Goal: Check status: Check status

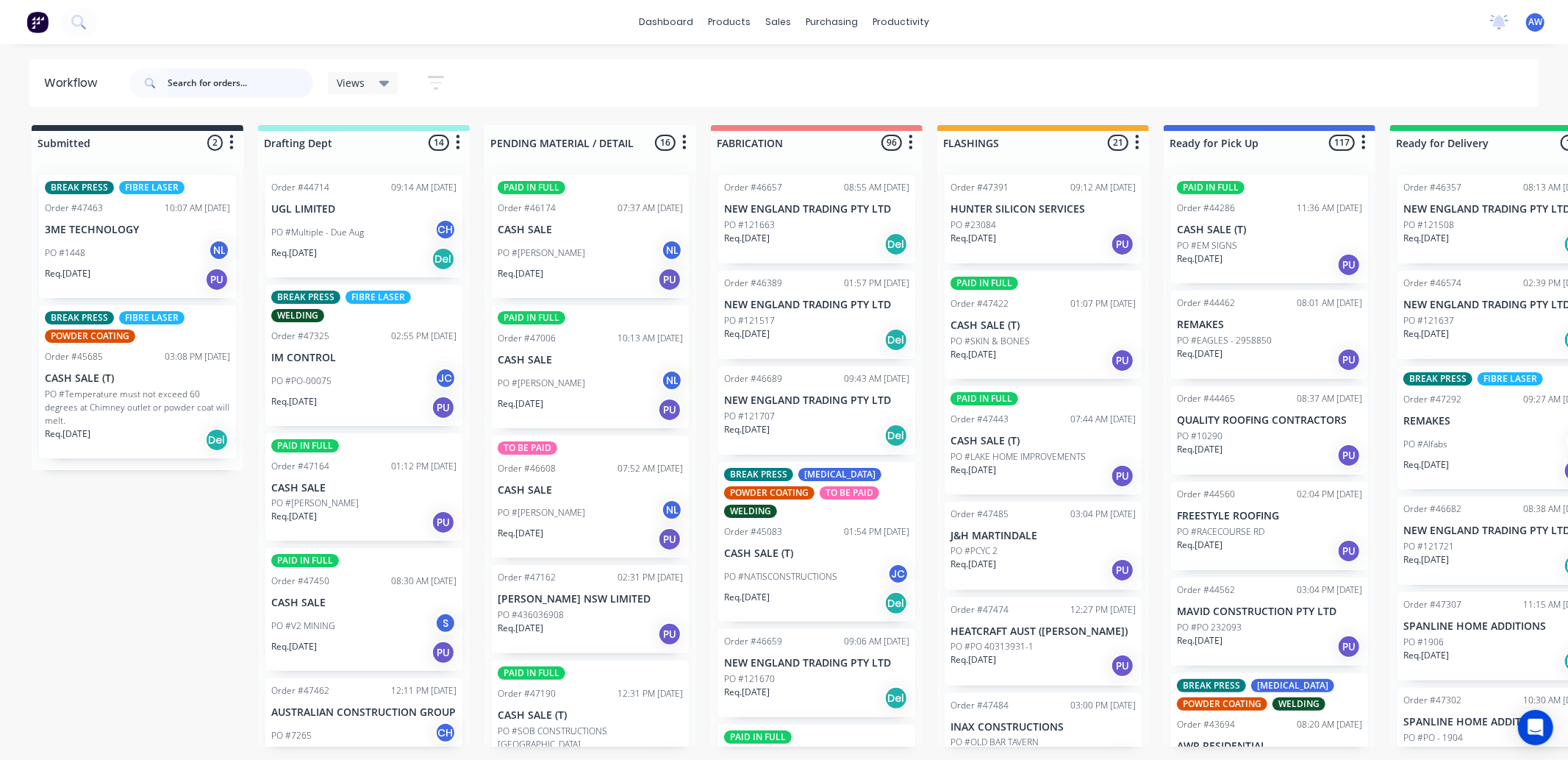
click at [211, 84] on input "text" at bounding box center [240, 83] width 145 height 30
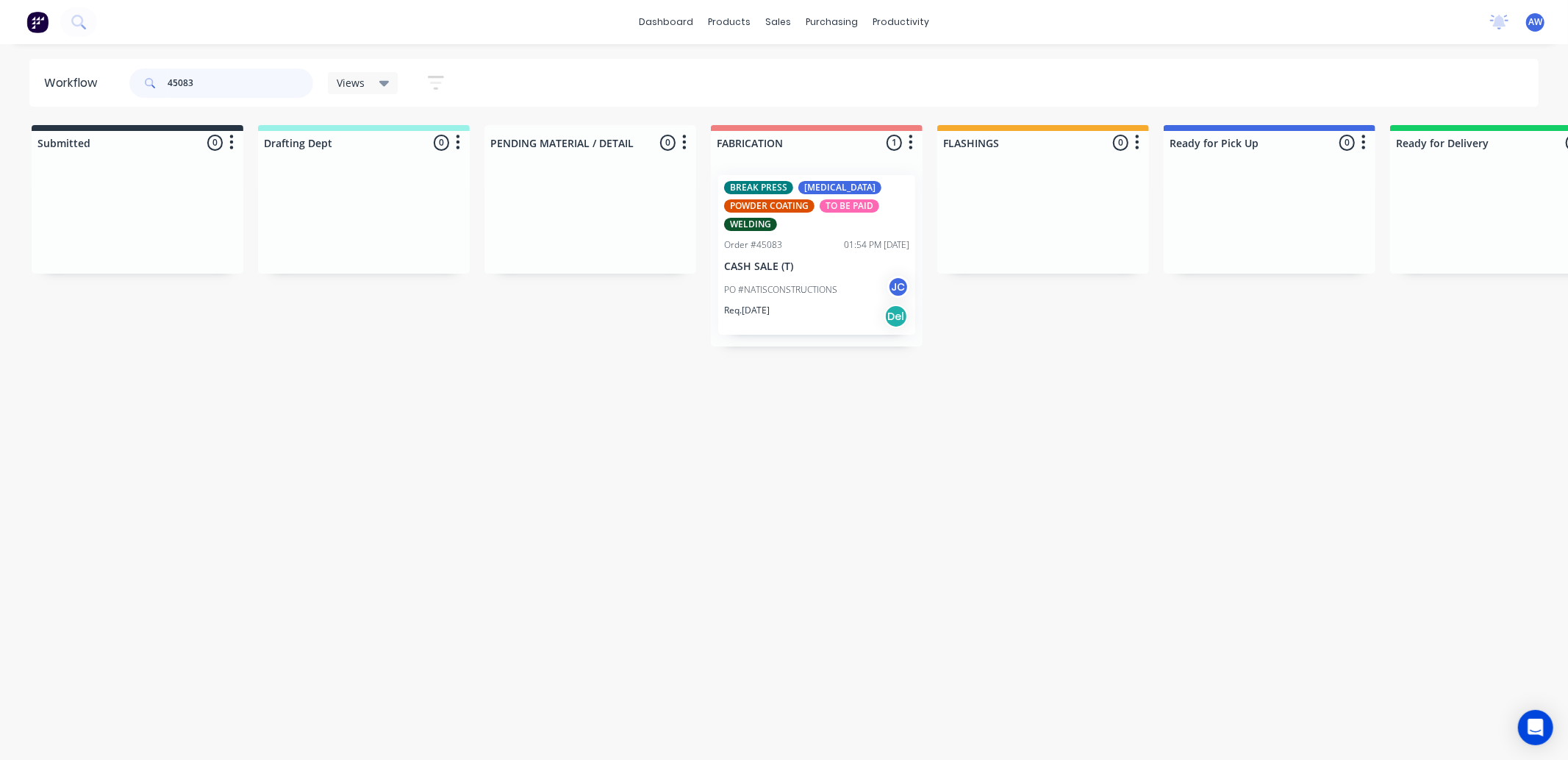
type input "45083"
click at [848, 284] on div "PO #NATISCONSTRUCTIONS JC" at bounding box center [817, 290] width 186 height 28
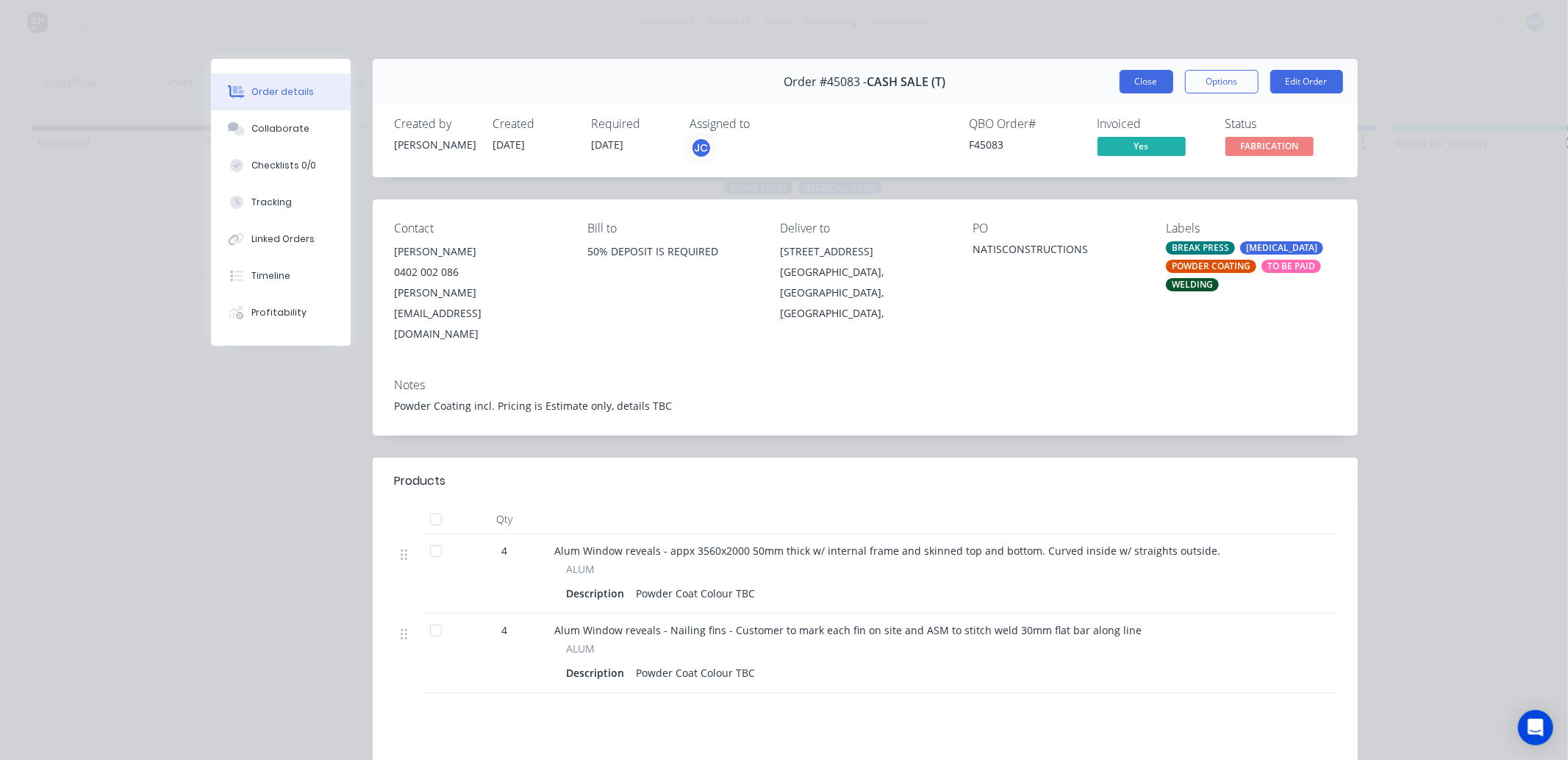
click at [1127, 75] on button "Close" at bounding box center [1146, 81] width 54 height 24
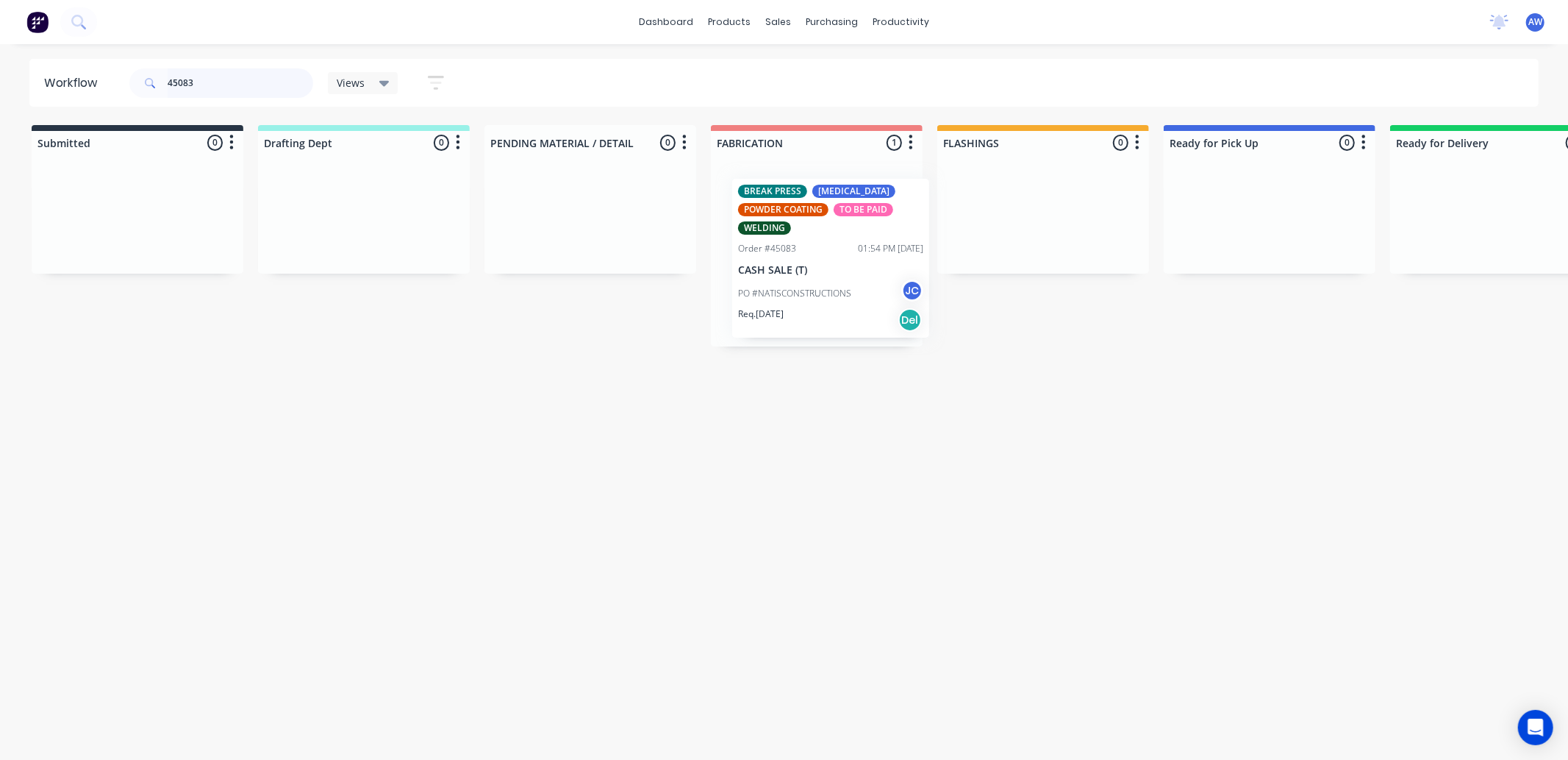
drag, startPoint x: 825, startPoint y: 282, endPoint x: 843, endPoint y: 285, distance: 18.2
click at [843, 285] on div "BREAK PRESS CO2 Laser POWDER COATING TO BE PAID WELDING Order #45083 01:54 PM 0…" at bounding box center [817, 255] width 211 height 183
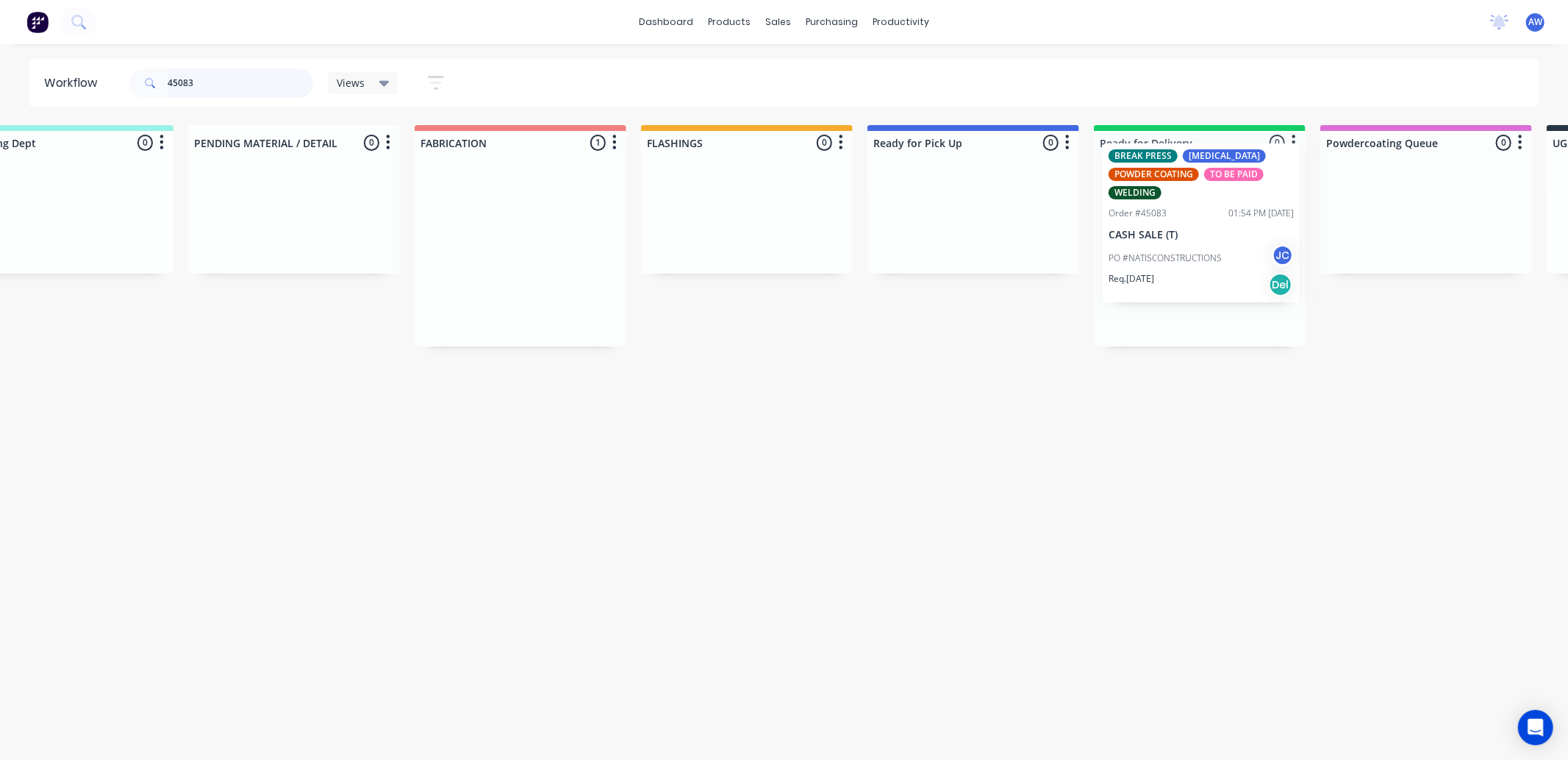
drag, startPoint x: 814, startPoint y: 291, endPoint x: 1206, endPoint y: 258, distance: 393.4
click at [1206, 258] on div "Submitted 0 Sort By Created date Required date Order number Customer name Most …" at bounding box center [919, 235] width 2452 height 221
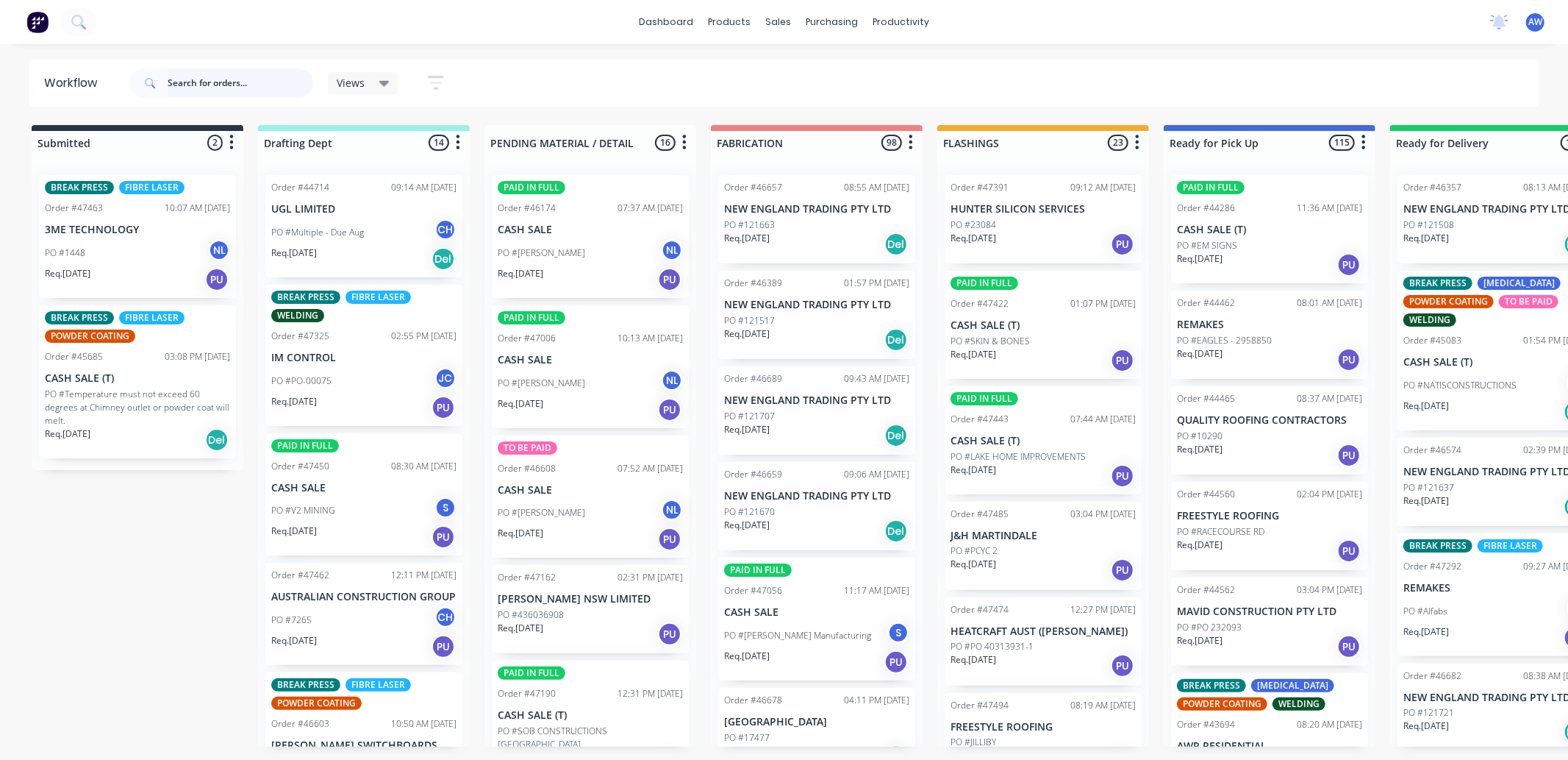
click at [224, 79] on input "text" at bounding box center [240, 83] width 145 height 30
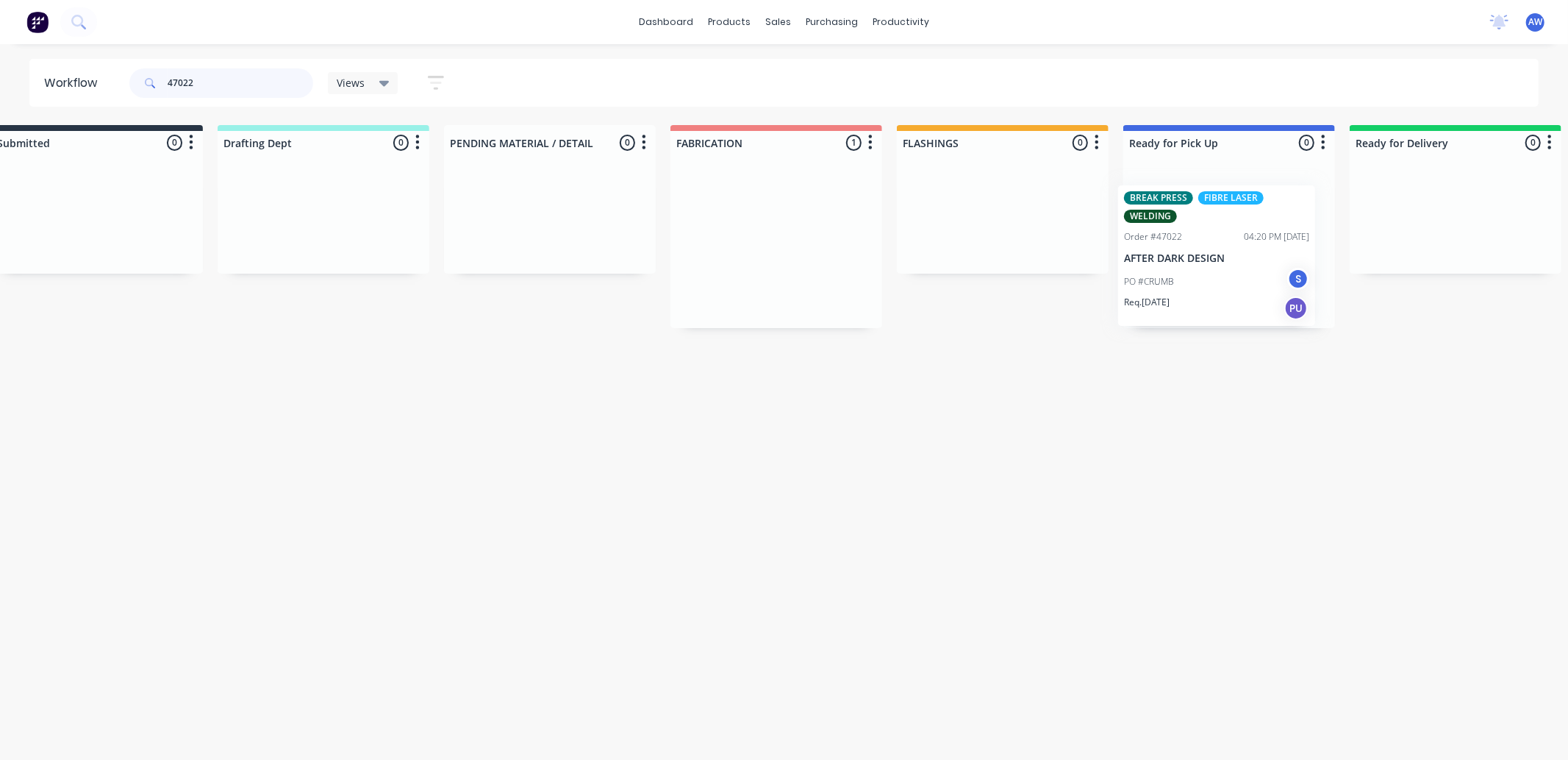
drag, startPoint x: 752, startPoint y: 262, endPoint x: 1157, endPoint y: 267, distance: 405.0
click at [1160, 252] on div "Submitted 0 Sort By Created date Required date Order number Customer name Most …" at bounding box center [1174, 226] width 2452 height 203
type input "47022"
click at [1198, 261] on div "PO #CRUMB S" at bounding box center [1229, 271] width 186 height 28
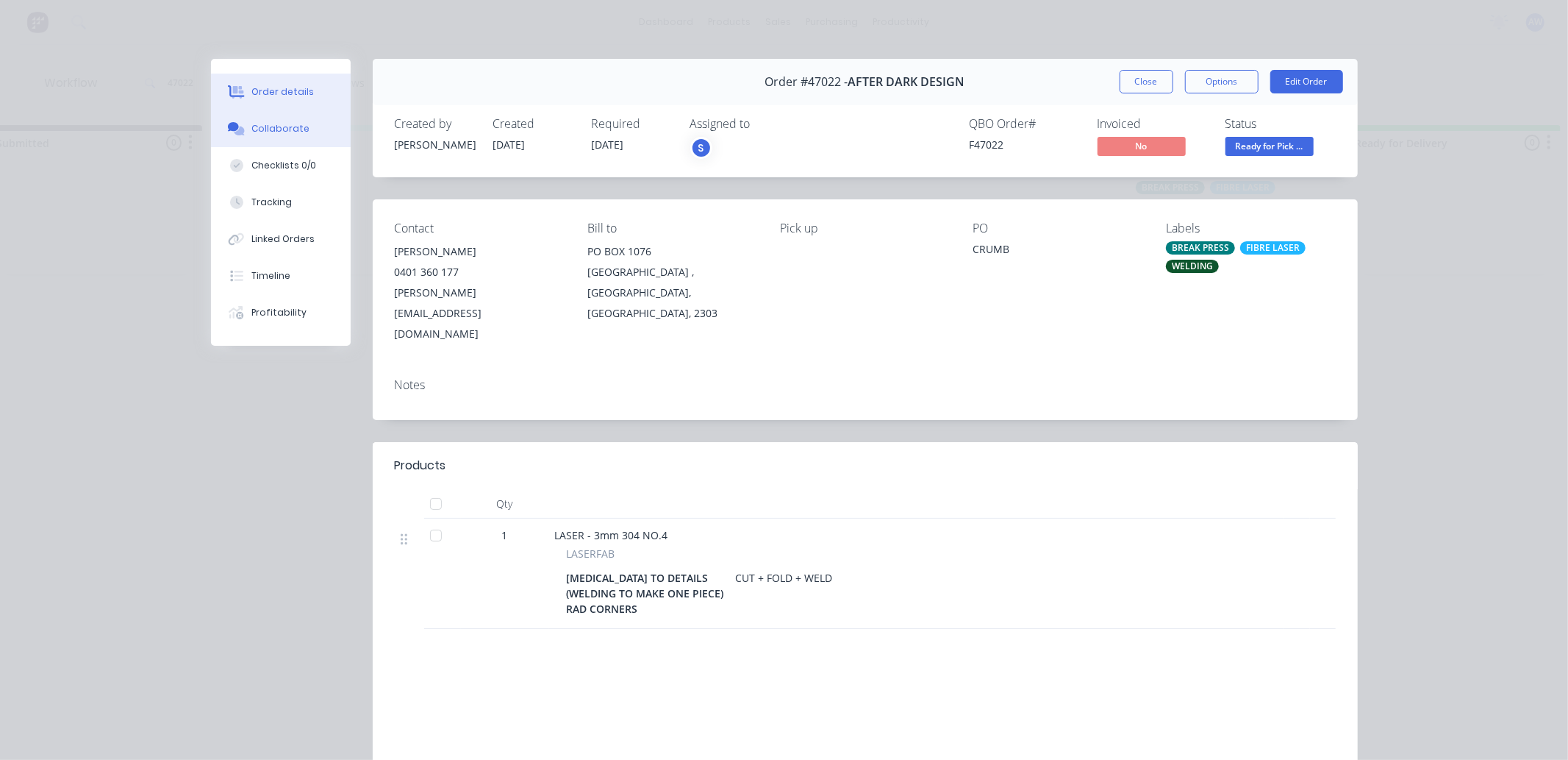
click at [281, 127] on div "Collaborate" at bounding box center [281, 128] width 58 height 13
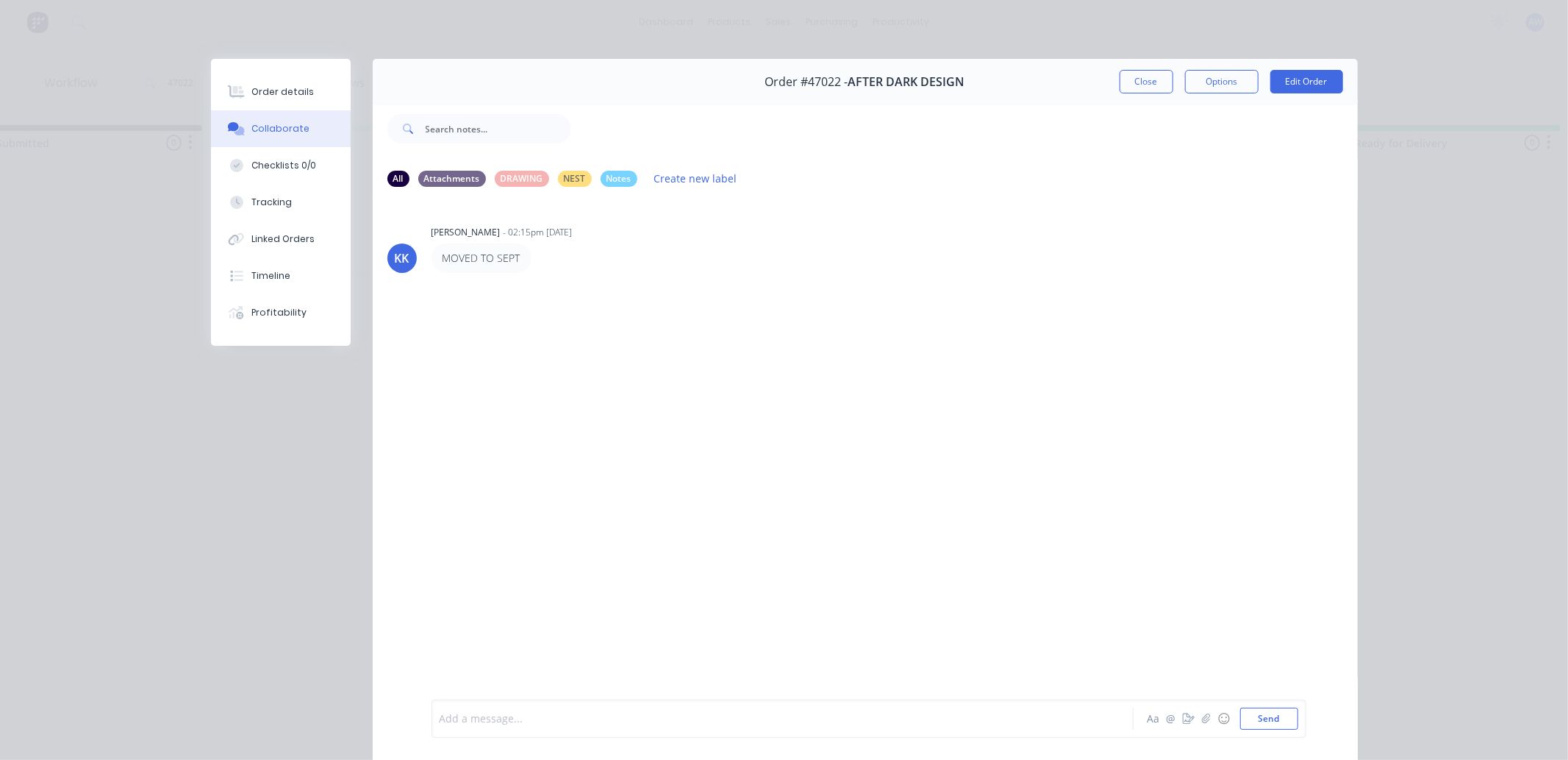
drag, startPoint x: 479, startPoint y: 719, endPoint x: 469, endPoint y: 716, distance: 10.4
click at [479, 720] on div at bounding box center [762, 719] width 643 height 15
click at [1142, 75] on button "Close" at bounding box center [1146, 81] width 54 height 24
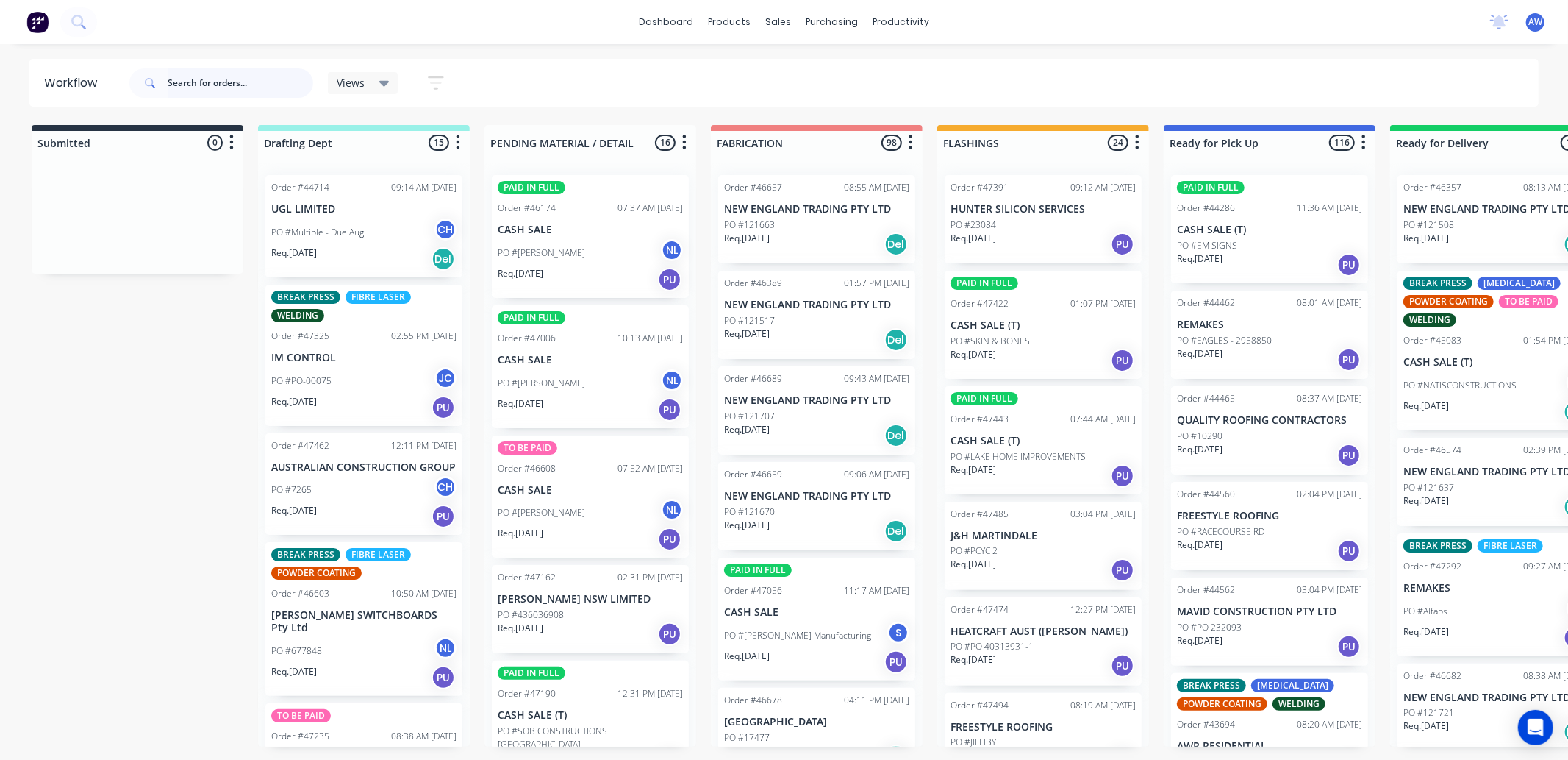
click at [197, 83] on input "text" at bounding box center [240, 83] width 145 height 30
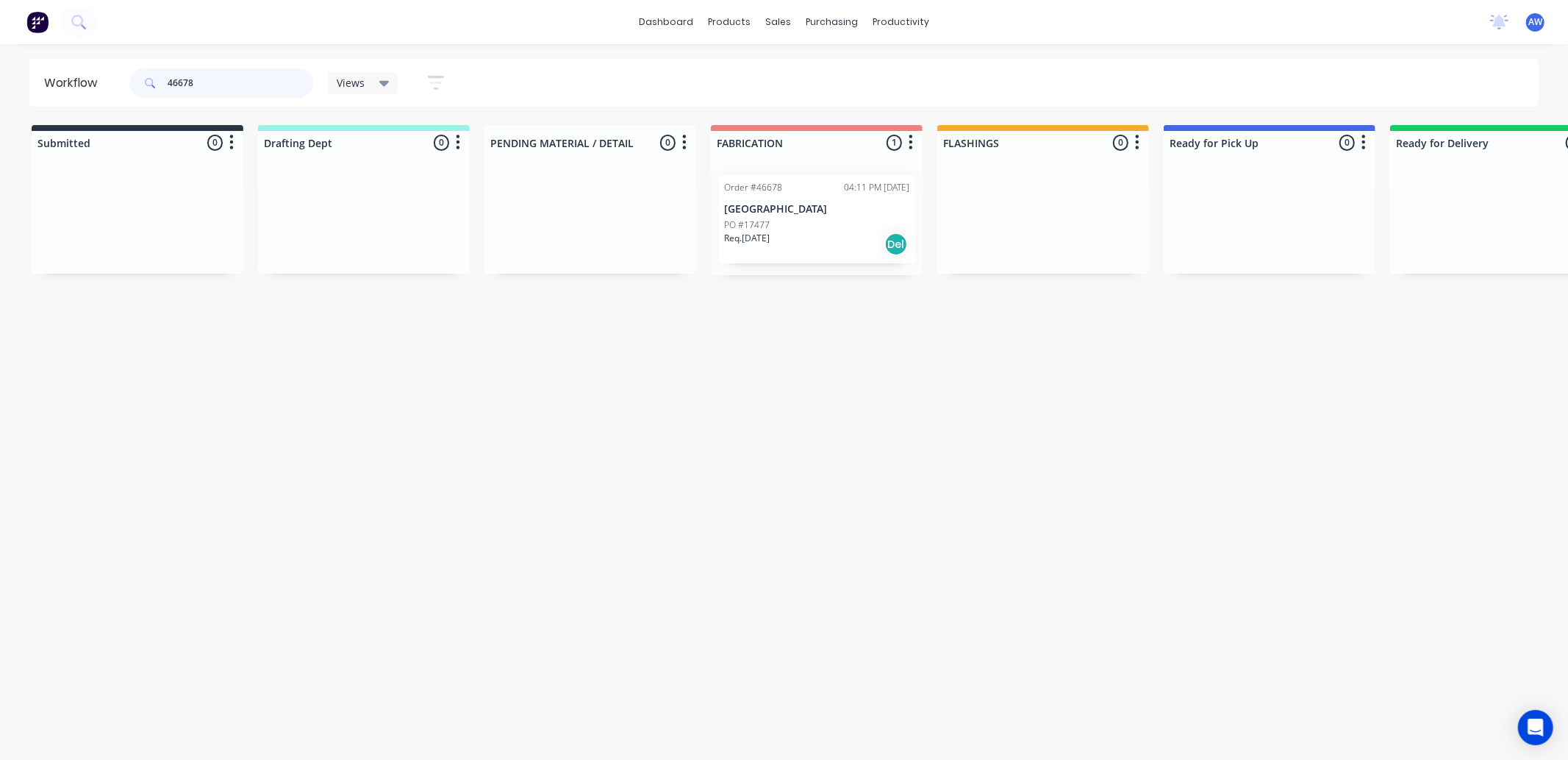
type input "46678"
click at [850, 201] on div "Order #46678 04:11 PM [DATE] [GEOGRAPHIC_DATA] PO #17477 Req. [DATE] Del" at bounding box center [817, 219] width 197 height 88
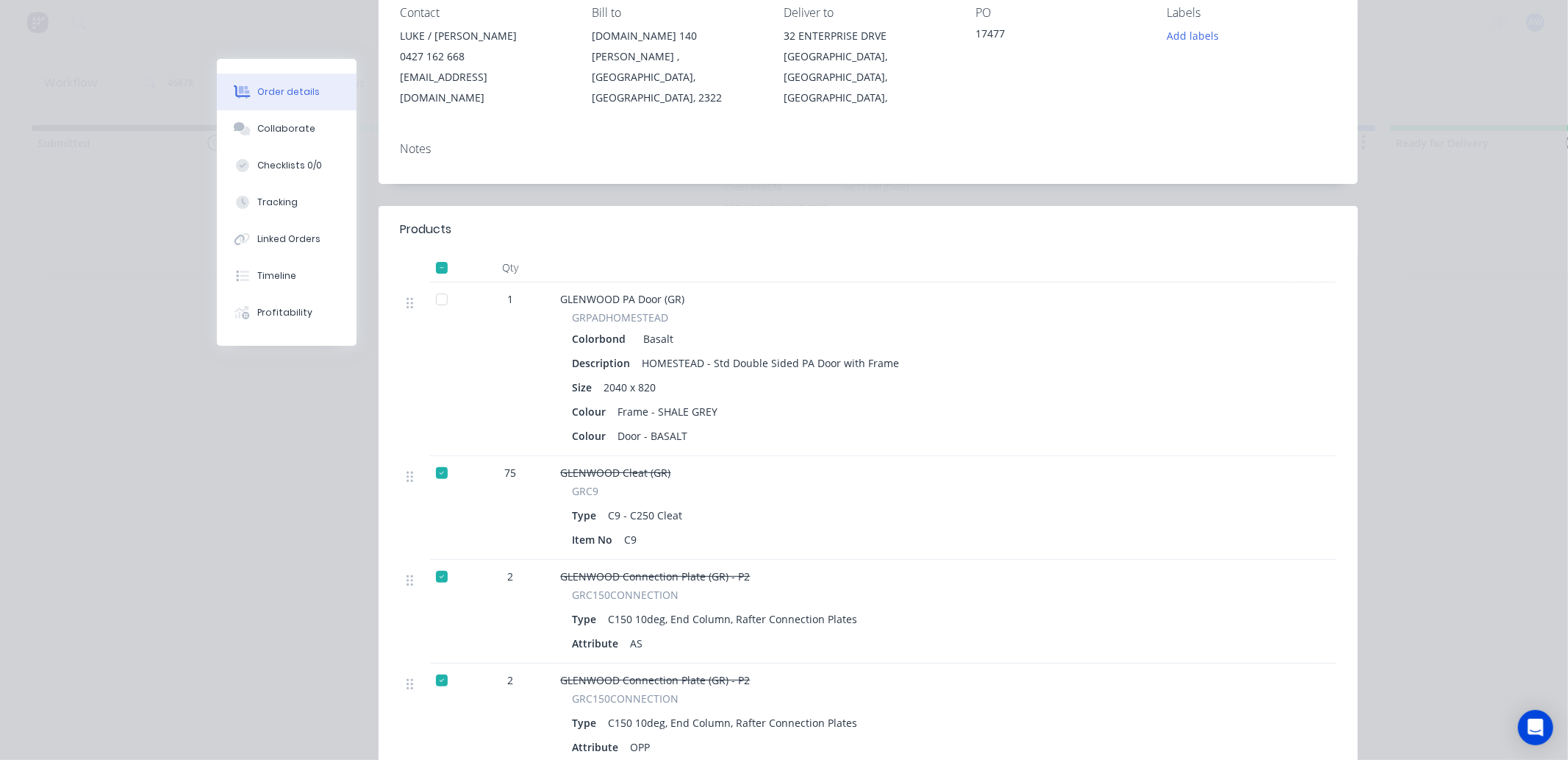
scroll to position [245, 0]
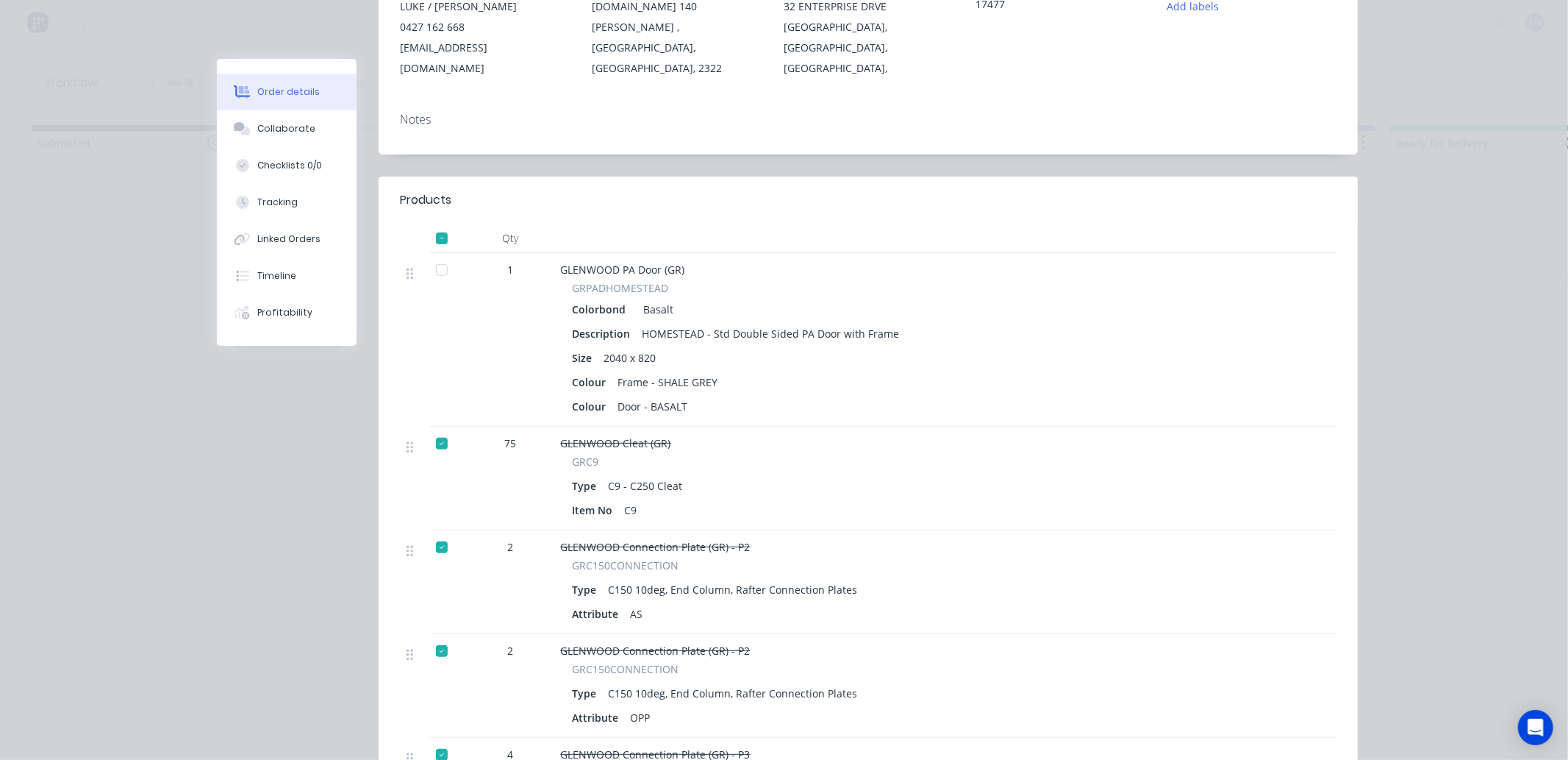
click at [437, 255] on div at bounding box center [442, 269] width 30 height 30
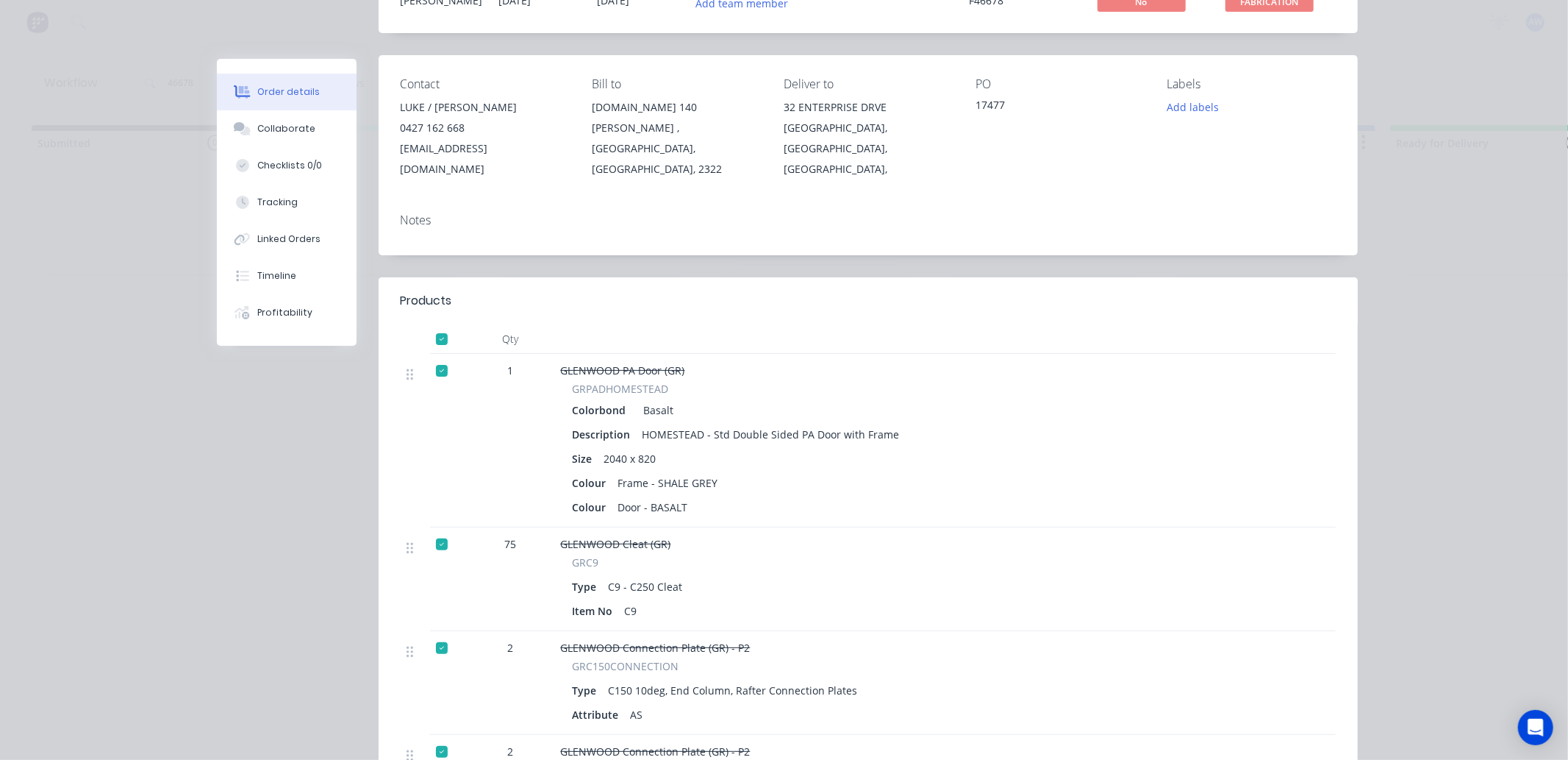
scroll to position [0, 0]
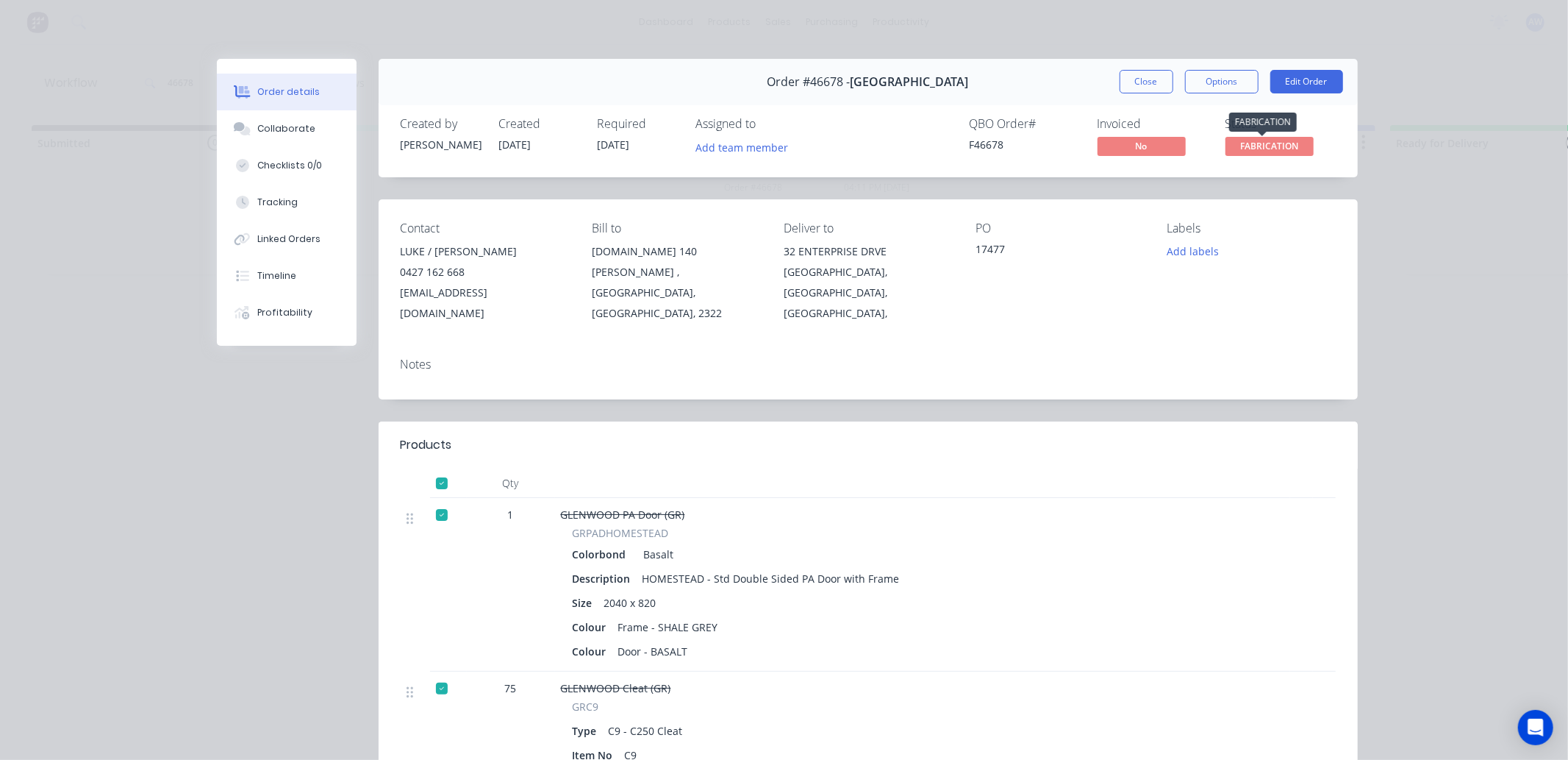
click at [1252, 148] on span "FABRICATION" at bounding box center [1270, 146] width 88 height 18
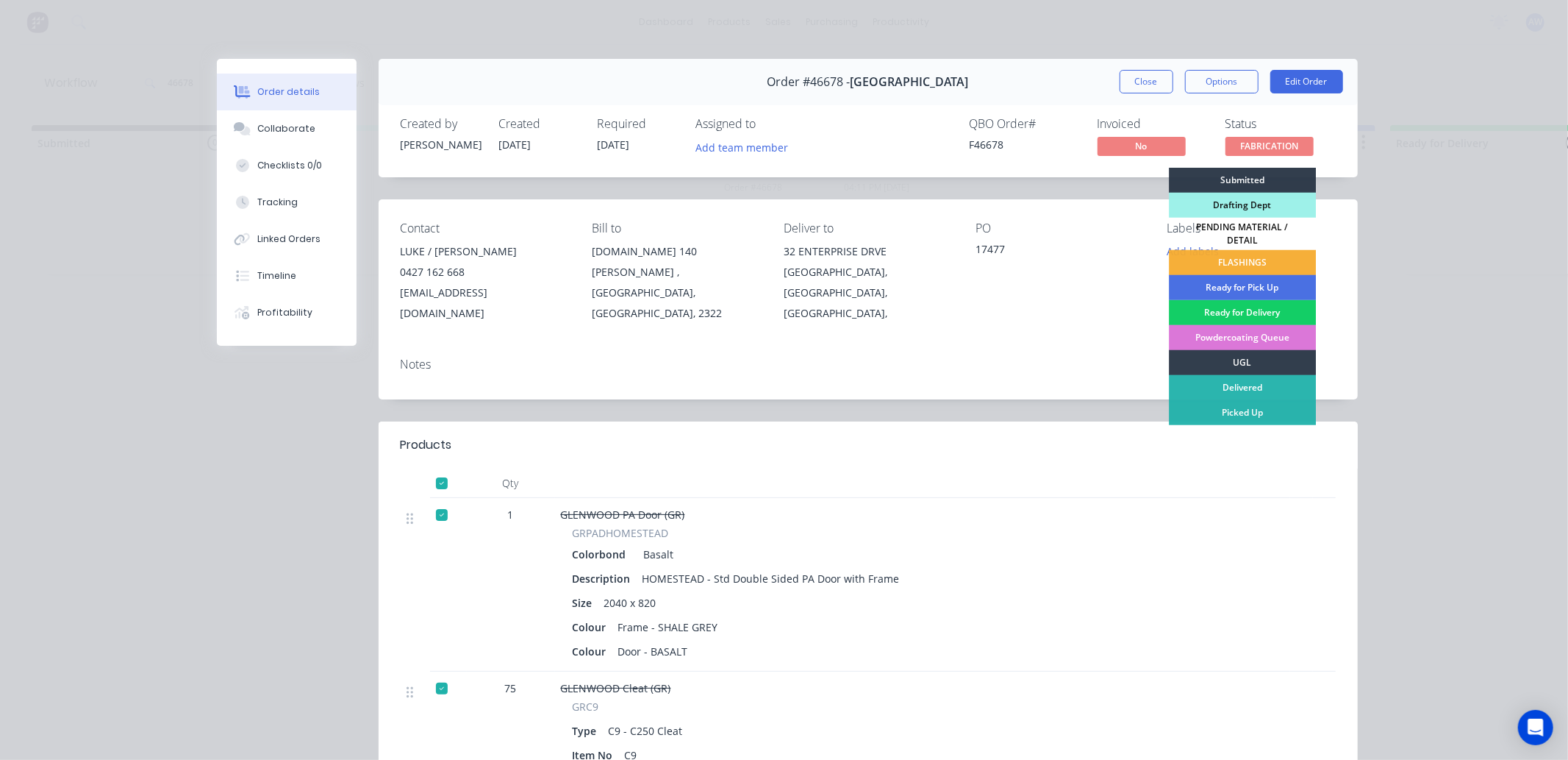
click at [1239, 304] on div "Ready for Delivery" at bounding box center [1242, 312] width 147 height 25
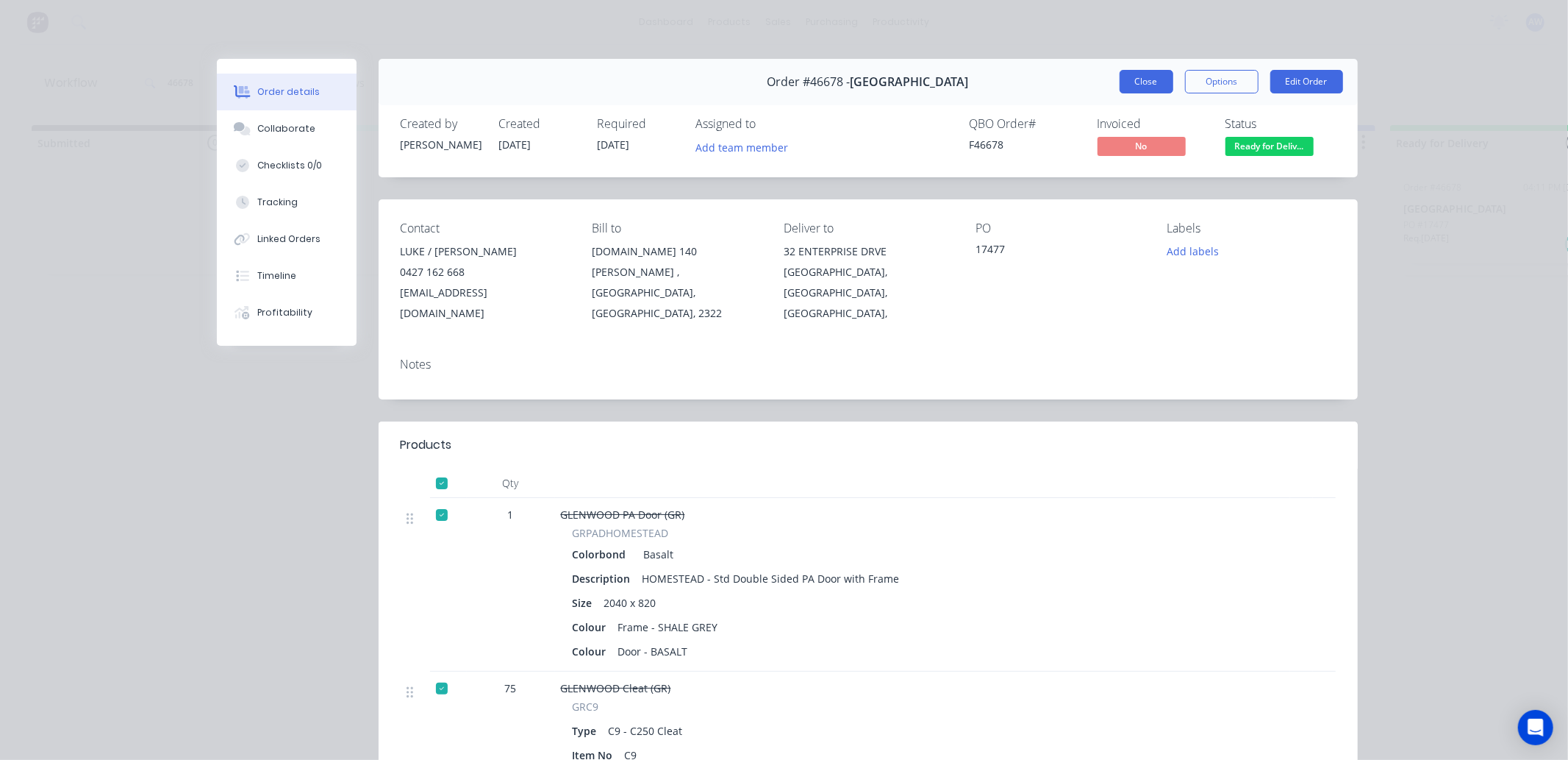
click at [1131, 88] on button "Close" at bounding box center [1146, 81] width 54 height 24
